Goal: Task Accomplishment & Management: Manage account settings

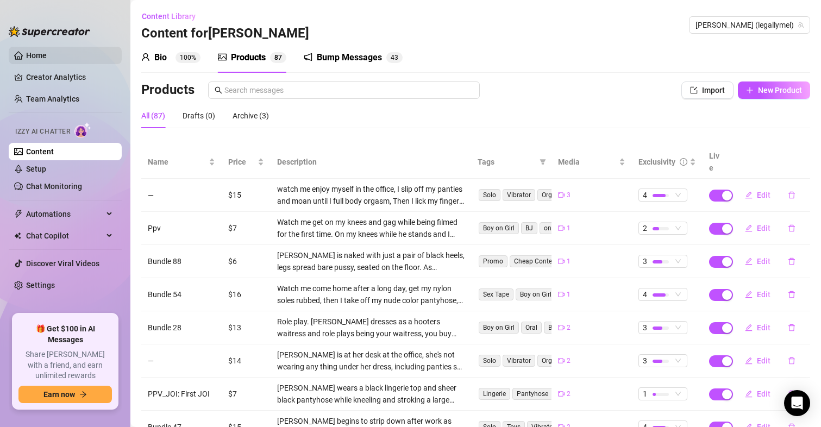
click at [39, 51] on link "Home" at bounding box center [36, 55] width 21 height 9
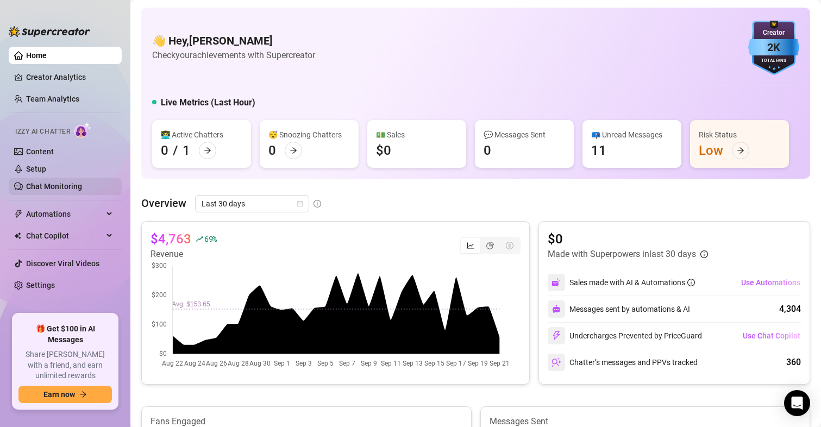
click at [57, 187] on link "Chat Monitoring" at bounding box center [54, 186] width 56 height 9
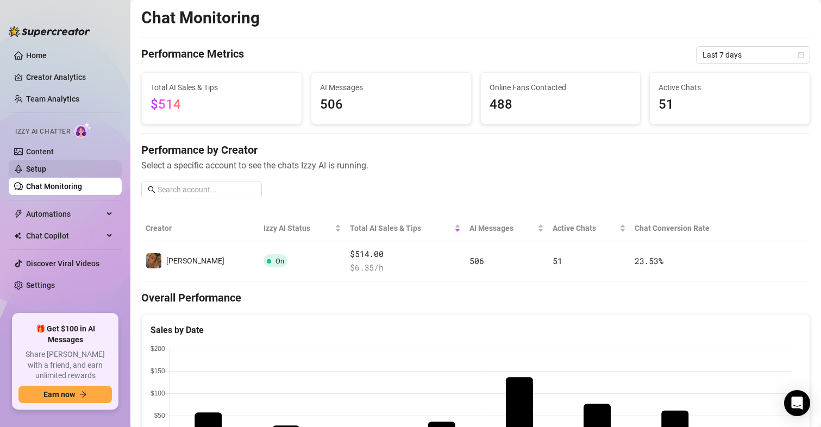
click at [42, 167] on link "Setup" at bounding box center [36, 169] width 20 height 9
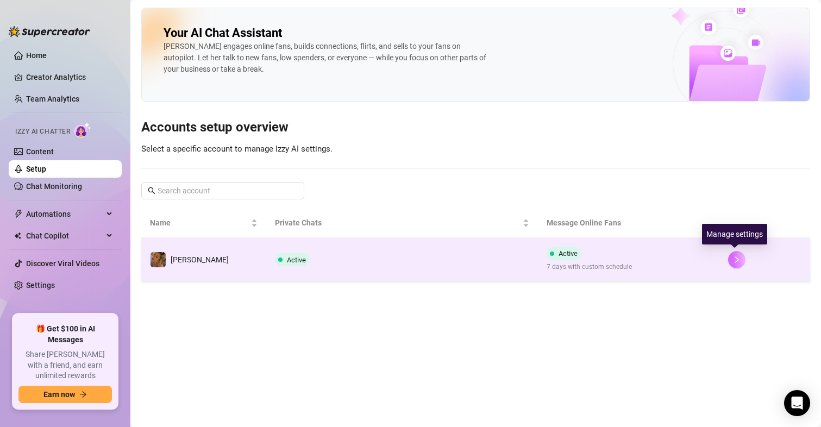
click at [738, 264] on button "button" at bounding box center [736, 259] width 17 height 17
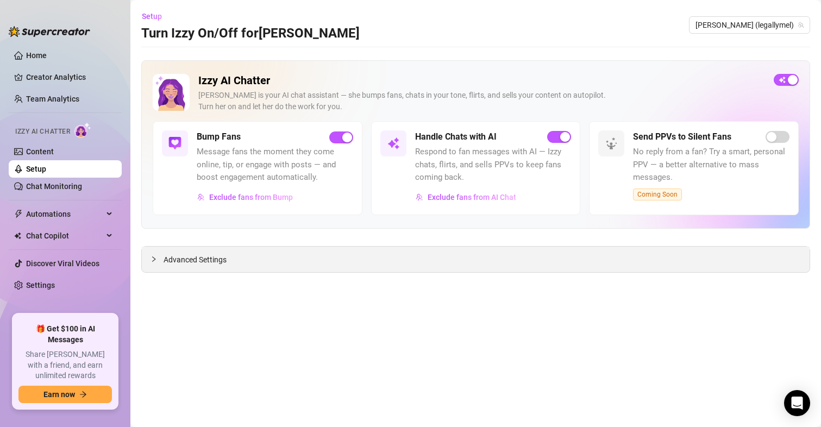
click at [212, 263] on span "Advanced Settings" at bounding box center [194, 260] width 63 height 12
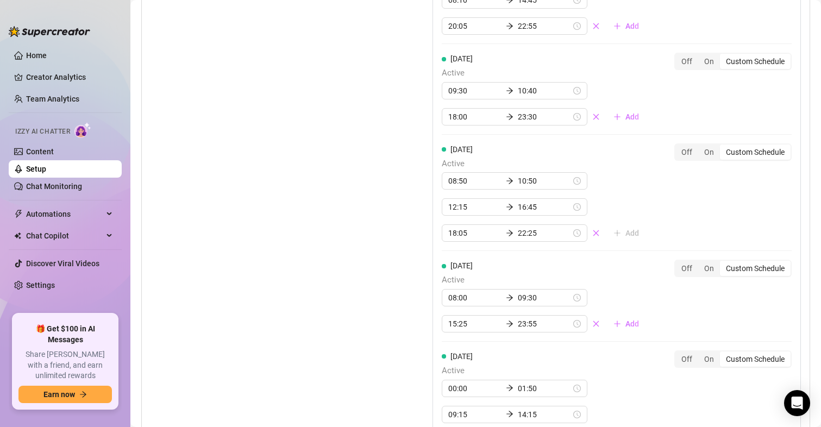
scroll to position [1166, 0]
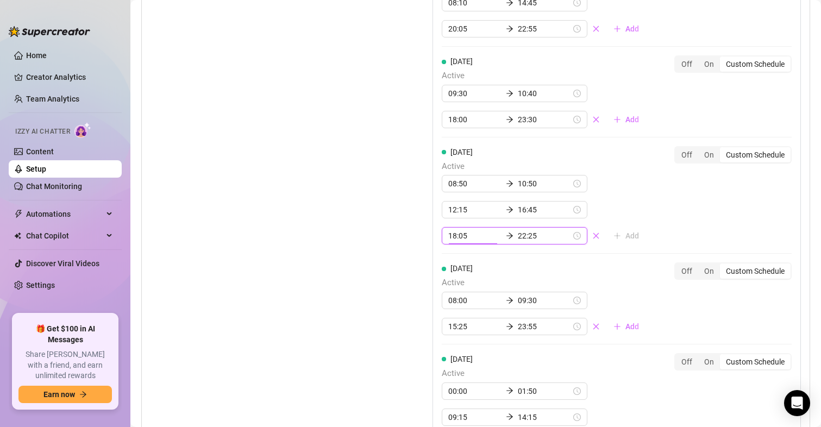
click at [450, 236] on input "18:05" at bounding box center [474, 236] width 53 height 12
click at [453, 280] on div "19" at bounding box center [453, 281] width 26 height 15
click at [453, 282] on div "20" at bounding box center [453, 281] width 26 height 15
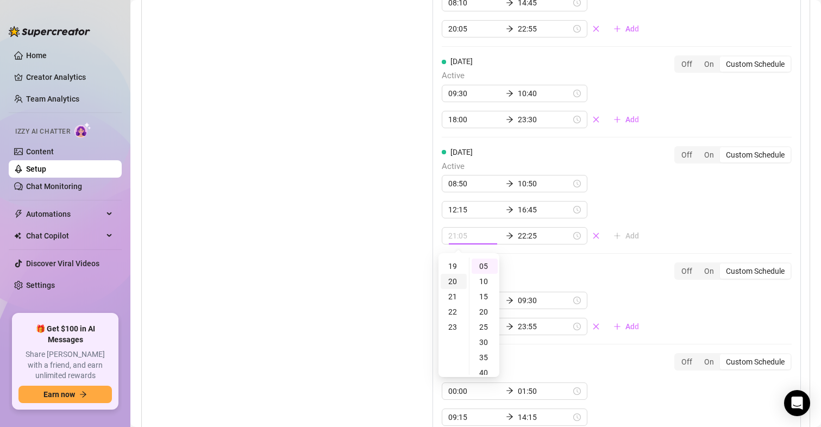
scroll to position [303, 0]
type input "20:05"
click at [459, 264] on div "20" at bounding box center [453, 265] width 26 height 15
click at [606, 256] on div "[DATE] Active 00:00 01:35 08:55 15:30 17:05 22:55 Add Off On Custom Schedule [D…" at bounding box center [616, 199] width 368 height 721
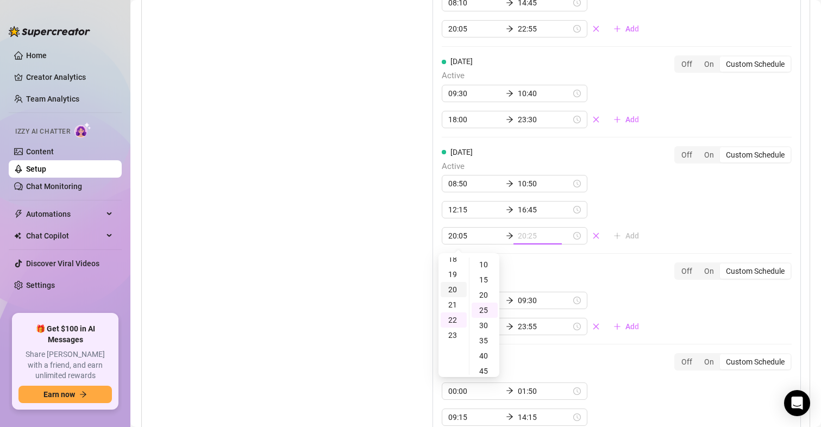
click at [451, 292] on div "20" at bounding box center [453, 289] width 26 height 15
type input "20:25"
click at [552, 267] on div "[DATE] Active 00:00 01:35 08:55 15:30 17:05 22:55 Add Off On Custom Schedule [D…" at bounding box center [616, 199] width 368 height 721
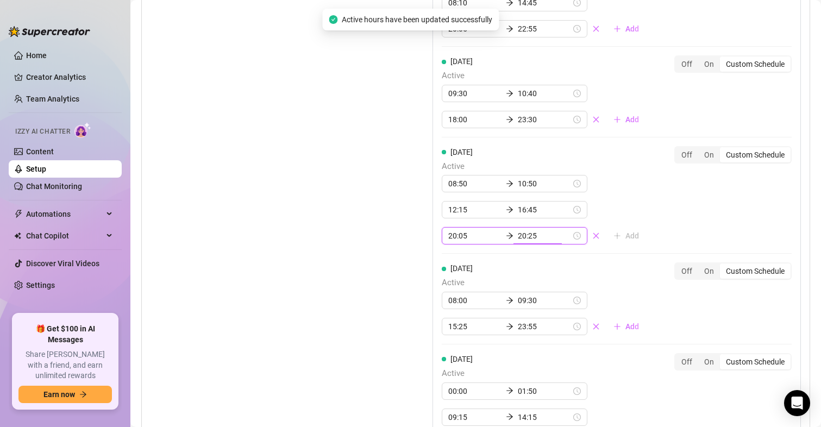
click at [518, 236] on input "20:25" at bounding box center [544, 236] width 53 height 12
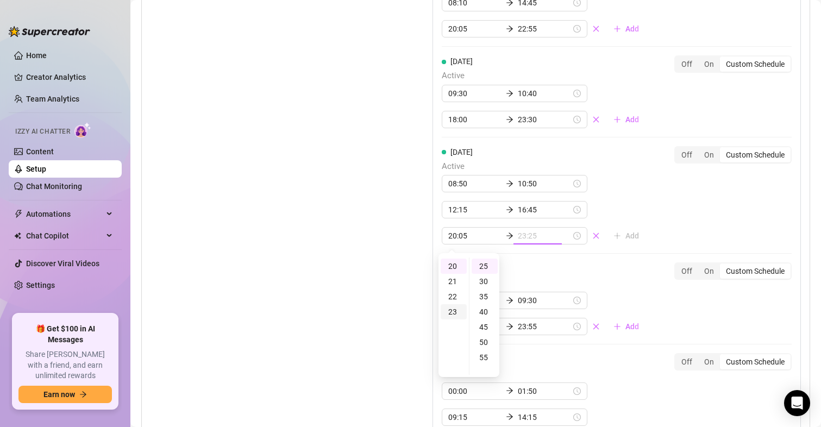
click at [453, 313] on div "23" at bounding box center [453, 311] width 26 height 15
type input "23:25"
click at [553, 264] on div "[DATE] Active 08:00 09:30 15:25 23:55 Add" at bounding box center [545, 298] width 206 height 73
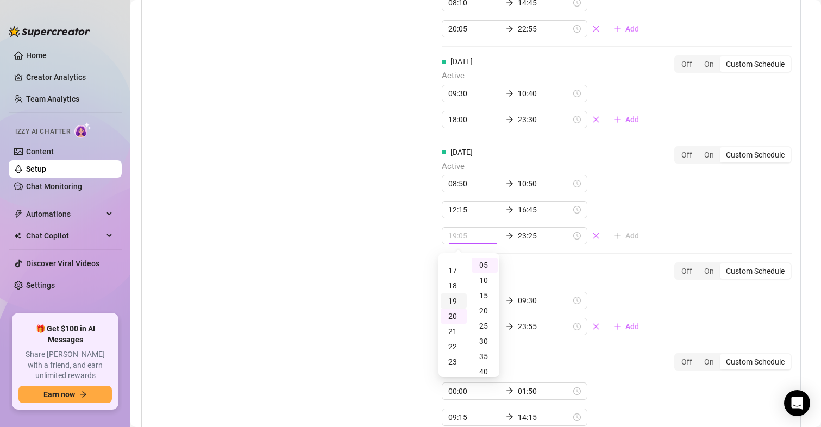
click at [457, 299] on div "19" at bounding box center [453, 300] width 26 height 15
click at [485, 318] on div "25" at bounding box center [484, 325] width 26 height 15
type input "19:25"
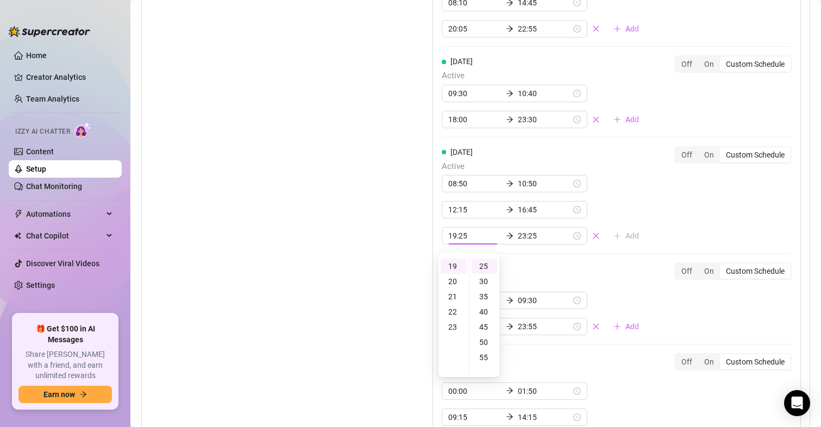
click at [591, 248] on div "[DATE] Active 00:00 01:35 08:55 15:30 17:05 22:55 Add Off On Custom Schedule [D…" at bounding box center [616, 199] width 368 height 721
